Goal: Participate in discussion

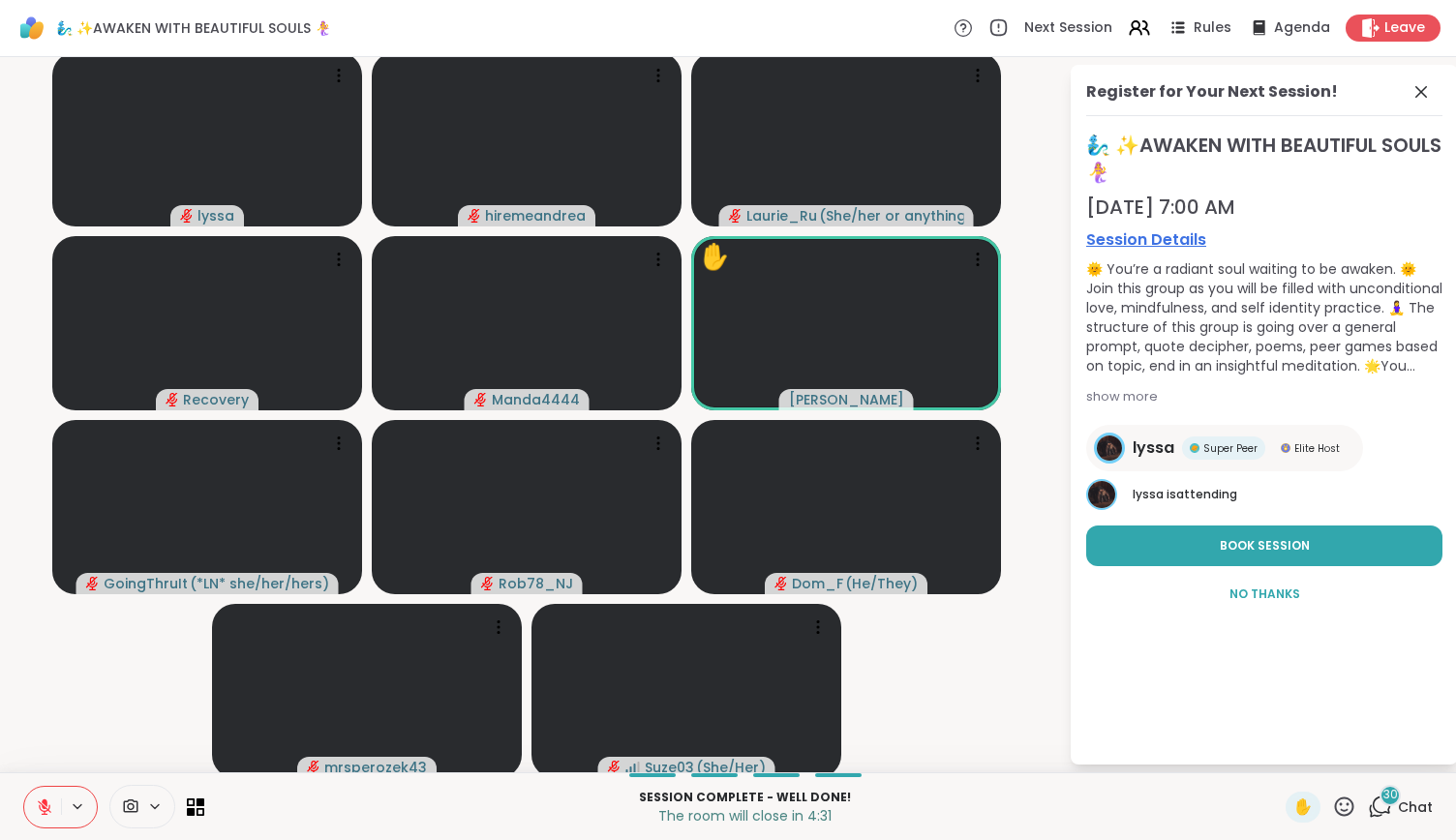
click at [1380, 793] on div "30" at bounding box center [1391, 796] width 22 height 22
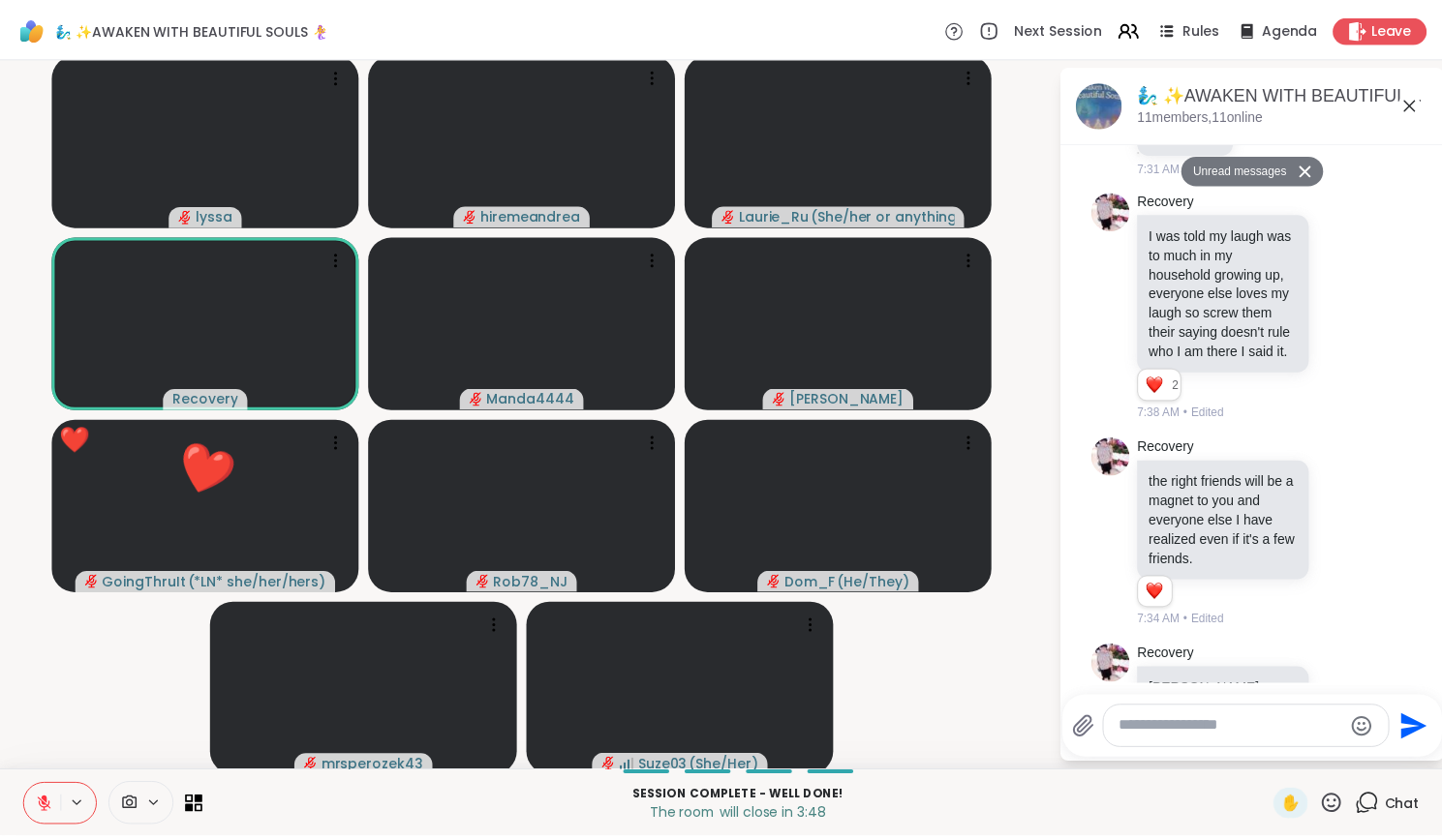
scroll to position [4350, 0]
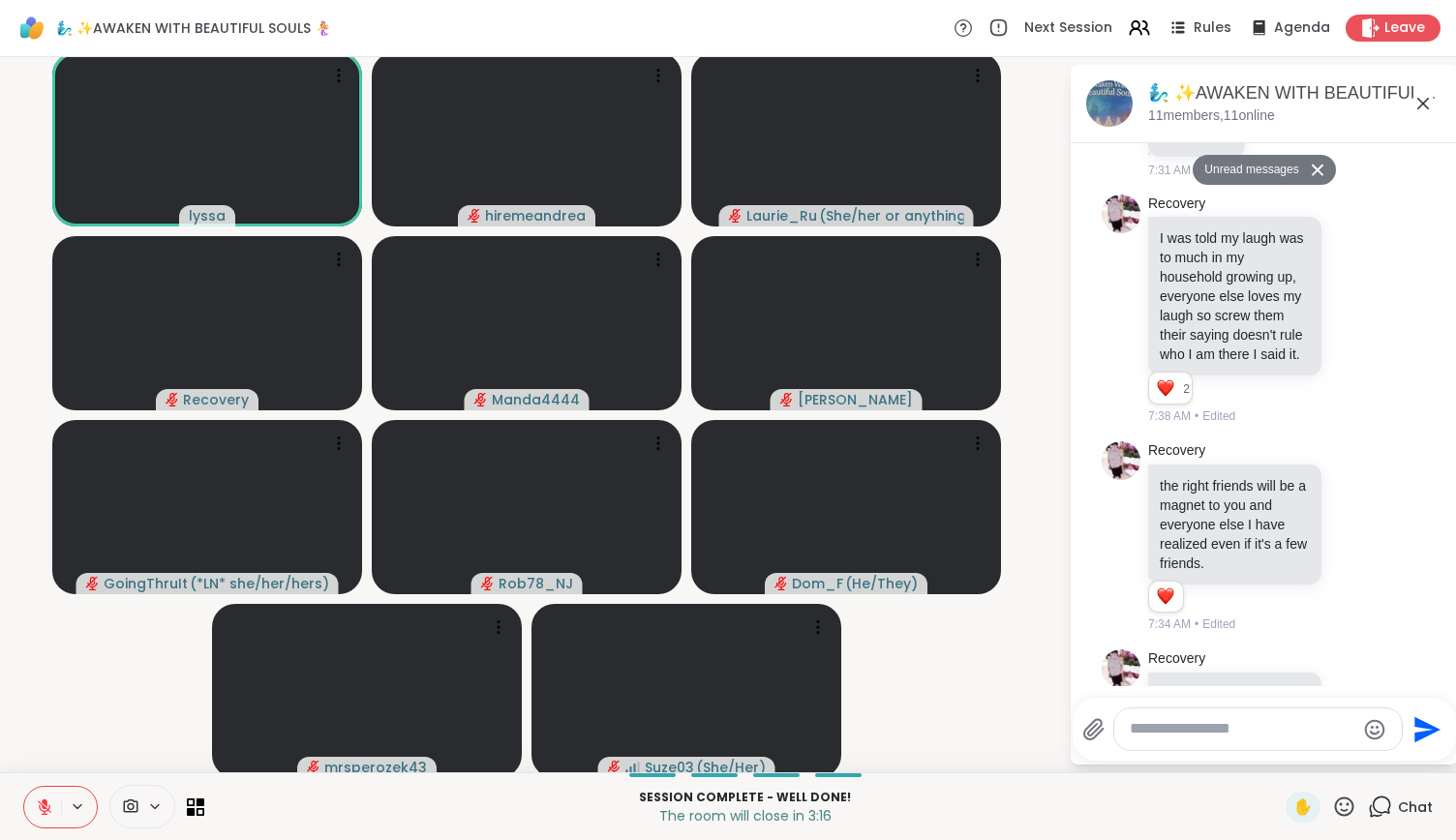
click at [54, 798] on button at bounding box center [42, 806] width 36 height 40
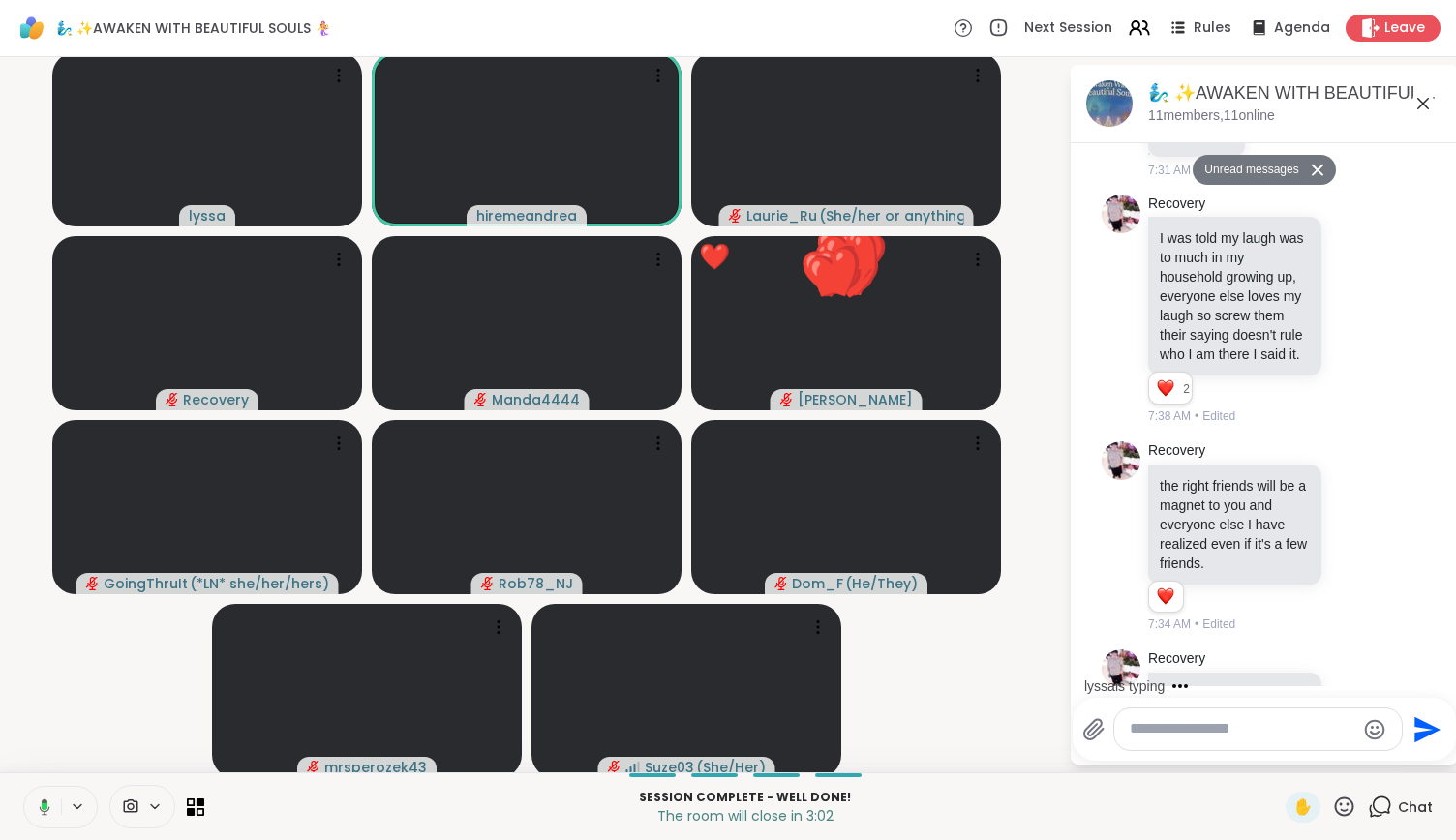
click at [44, 801] on icon at bounding box center [44, 806] width 11 height 17
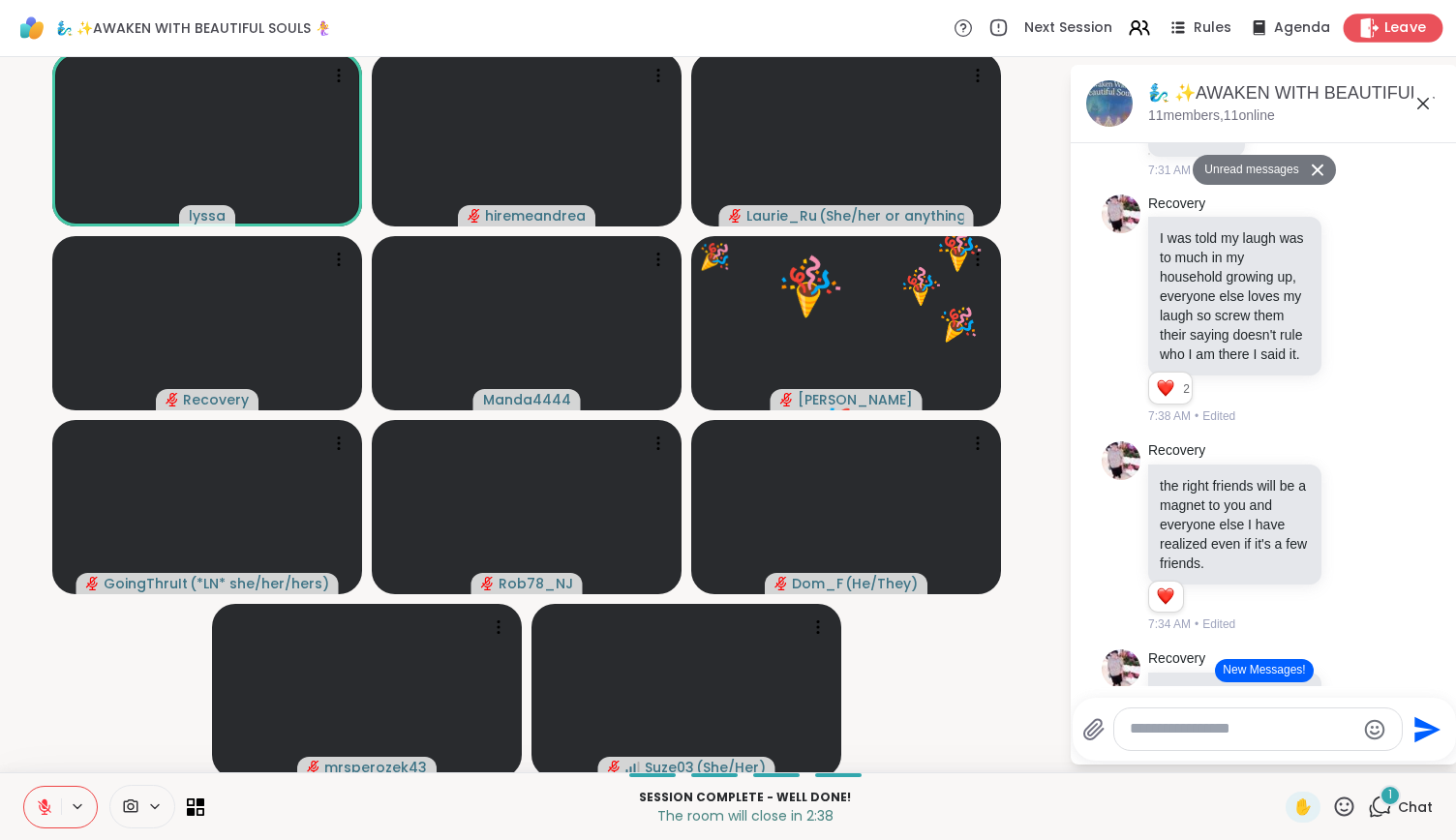
click at [1361, 30] on icon at bounding box center [1370, 28] width 19 height 21
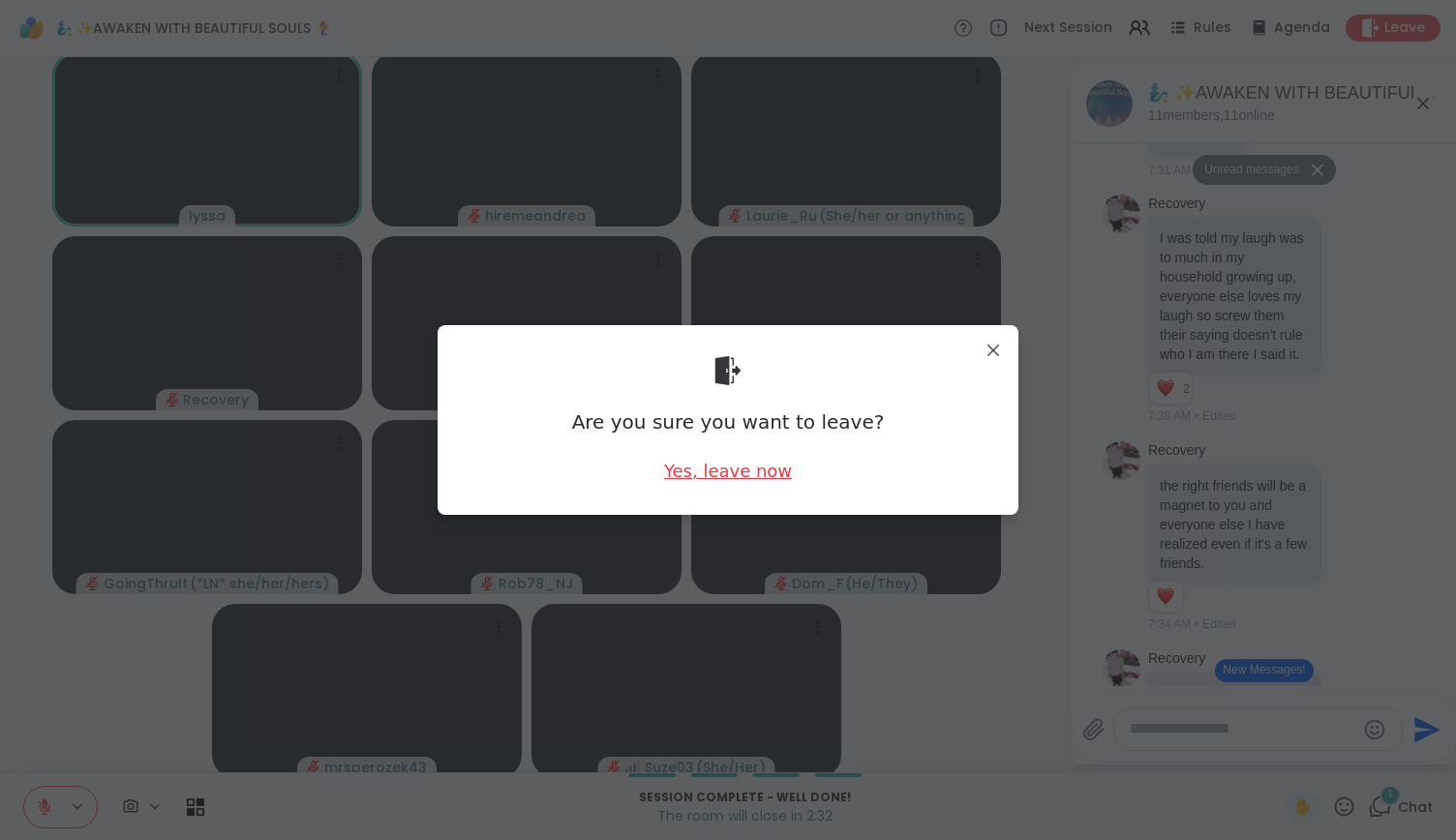
click at [688, 471] on div "Yes, leave now" at bounding box center [728, 470] width 128 height 25
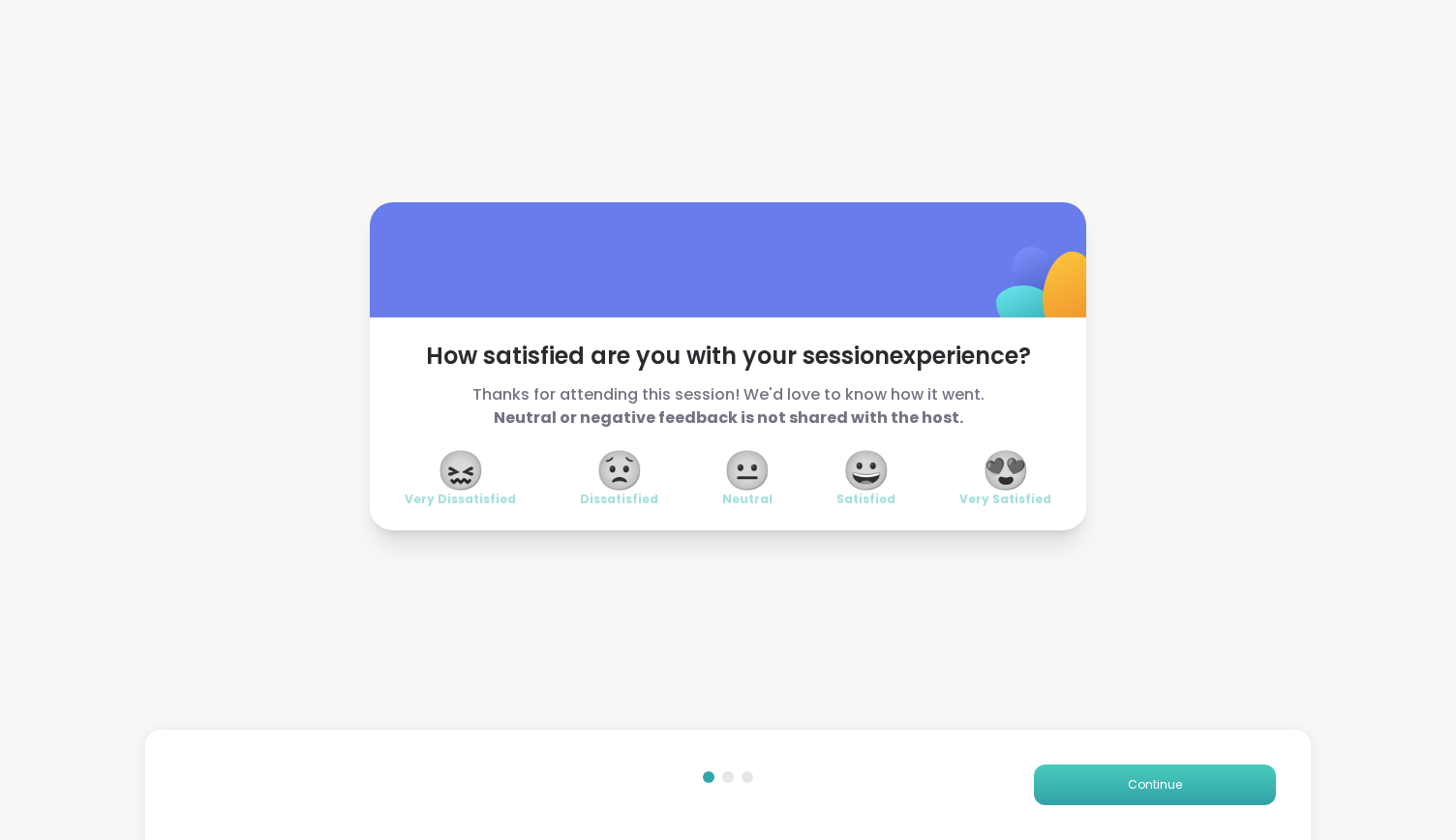
click at [1142, 774] on button "Continue" at bounding box center [1154, 784] width 242 height 40
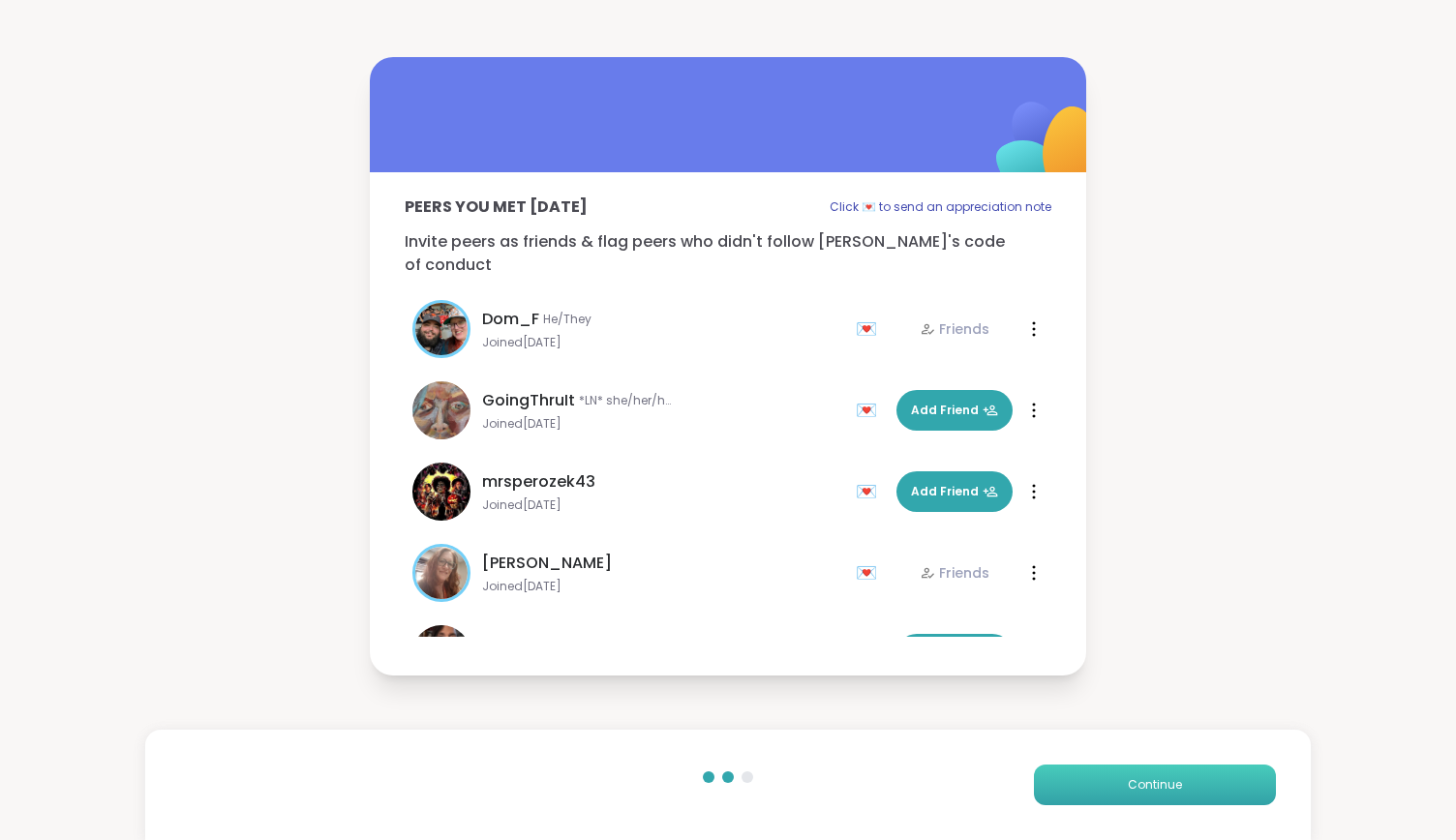
click at [1142, 774] on button "Continue" at bounding box center [1154, 784] width 242 height 40
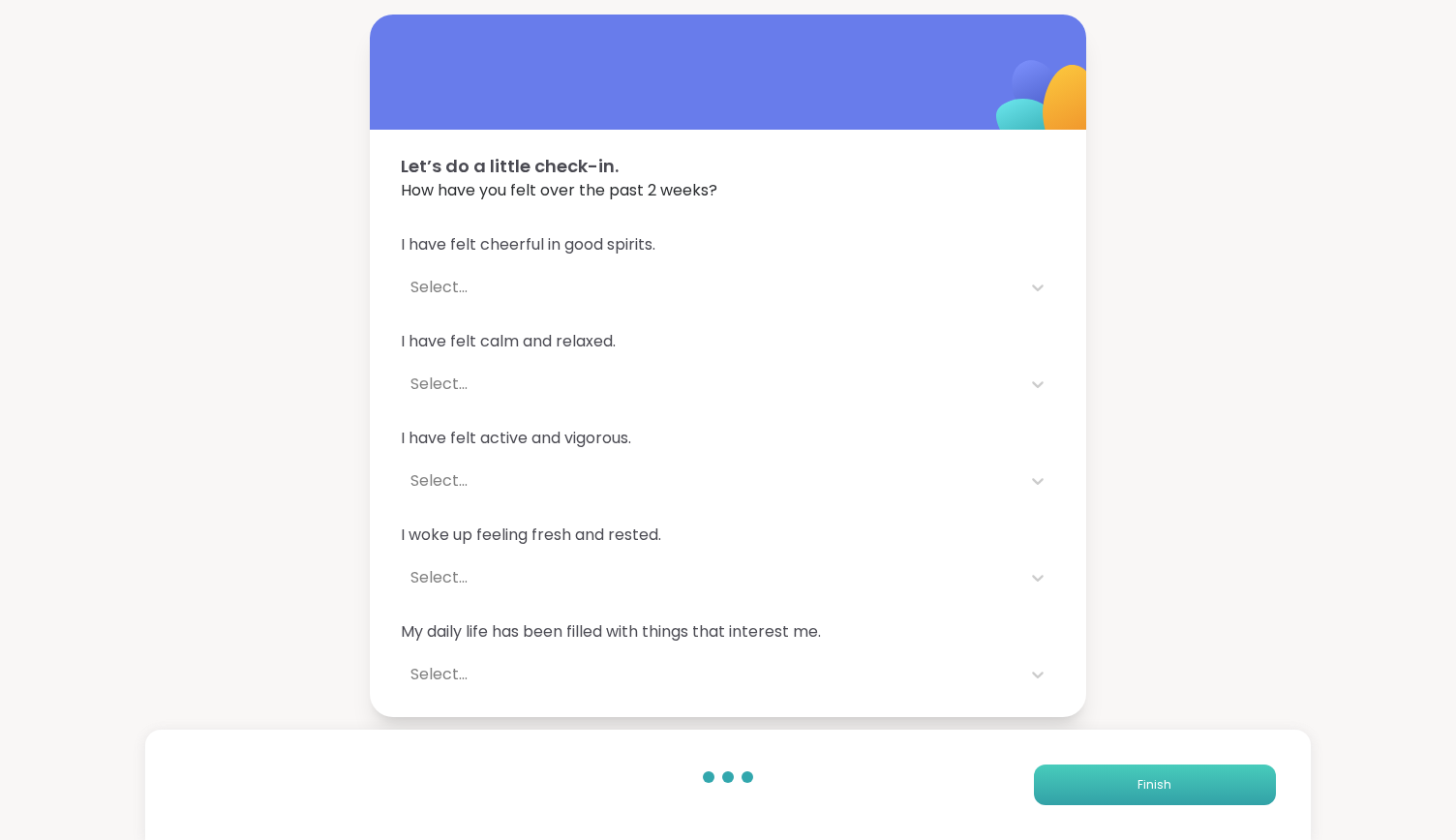
click at [1142, 774] on button "Finish" at bounding box center [1154, 784] width 242 height 40
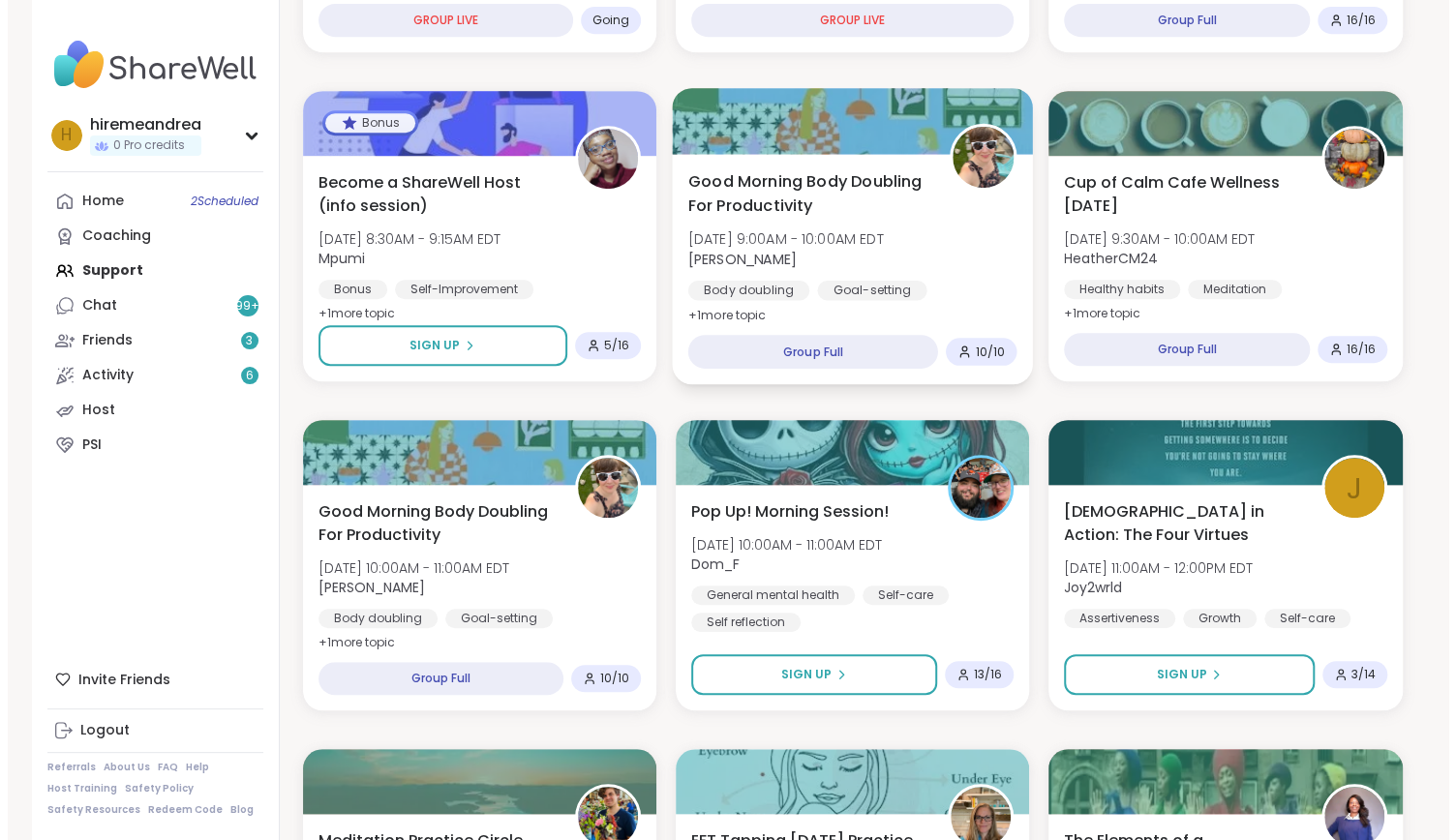
scroll to position [523, 0]
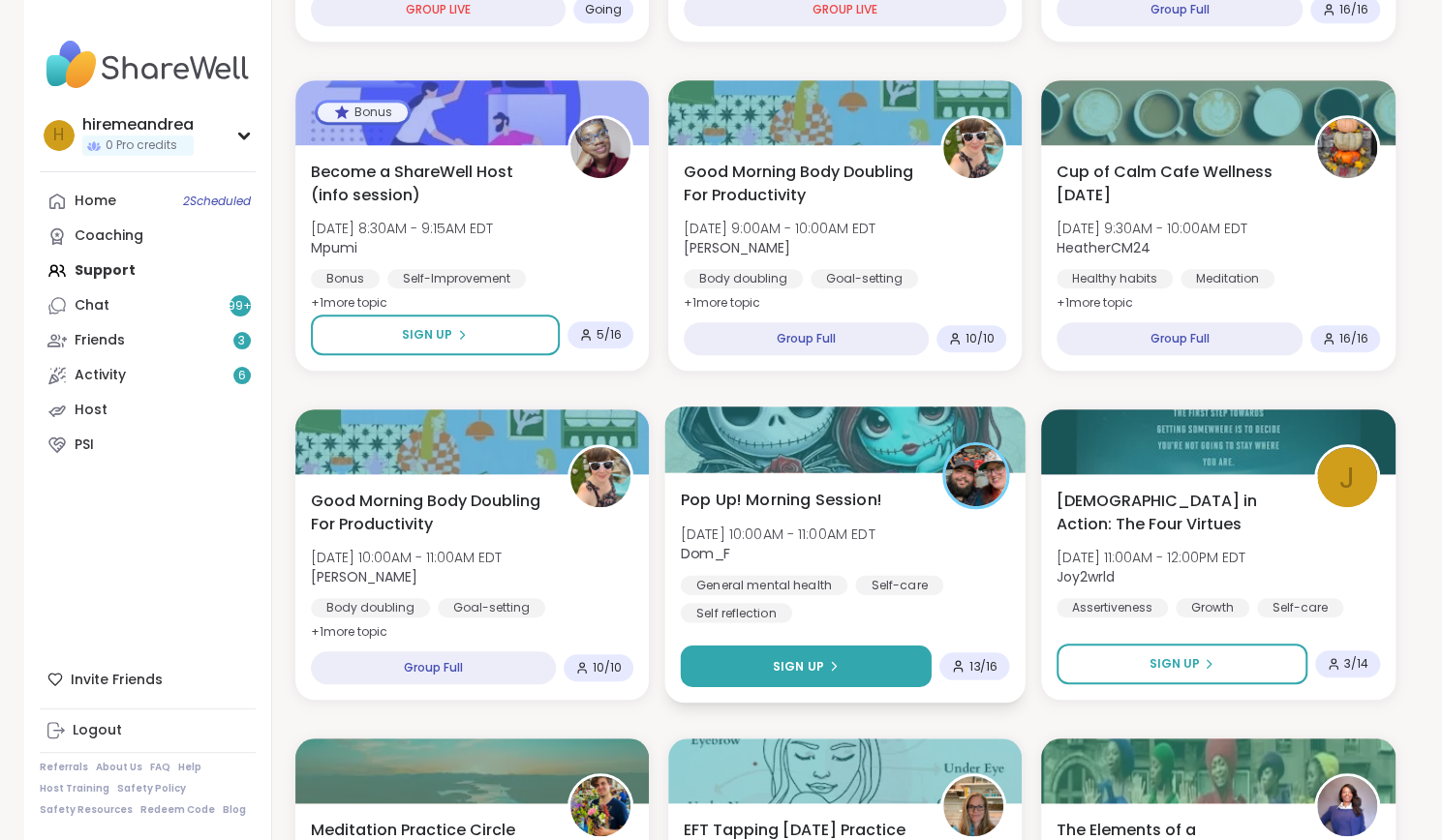
click at [812, 658] on span "Sign Up" at bounding box center [798, 665] width 51 height 18
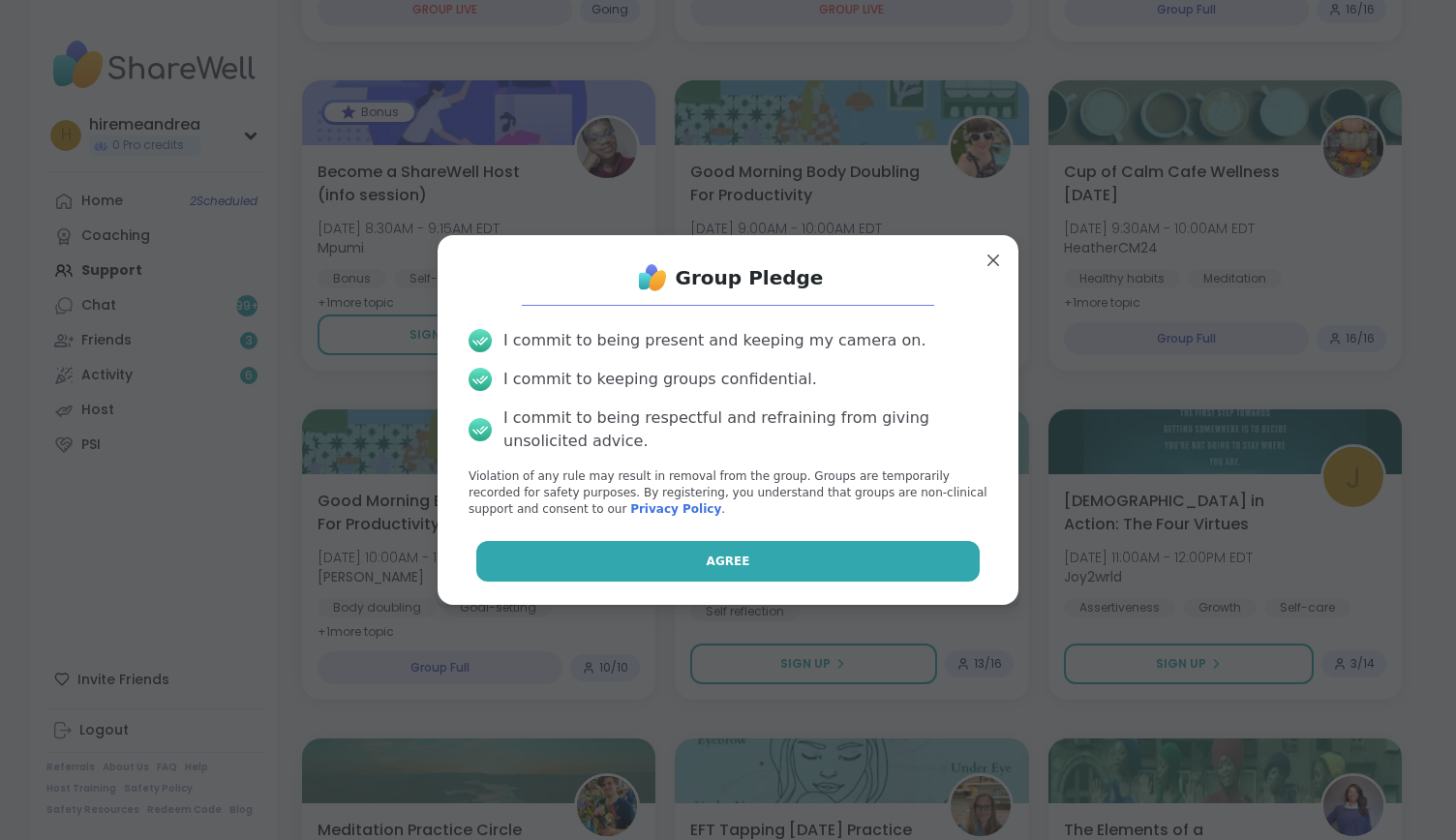
click at [832, 578] on button "Agree" at bounding box center [728, 561] width 504 height 40
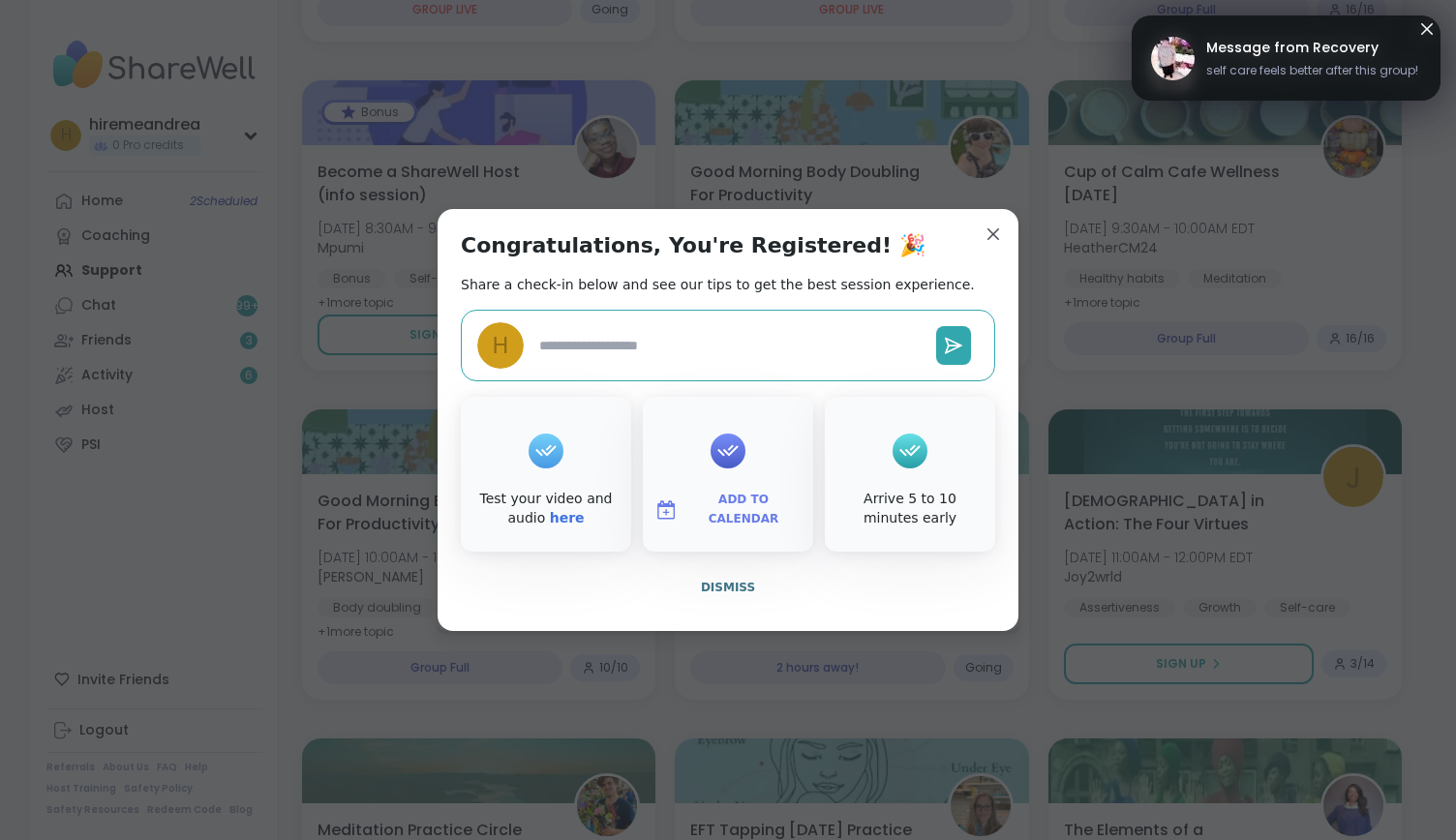
type textarea "*"
